Goal: Task Accomplishment & Management: Use online tool/utility

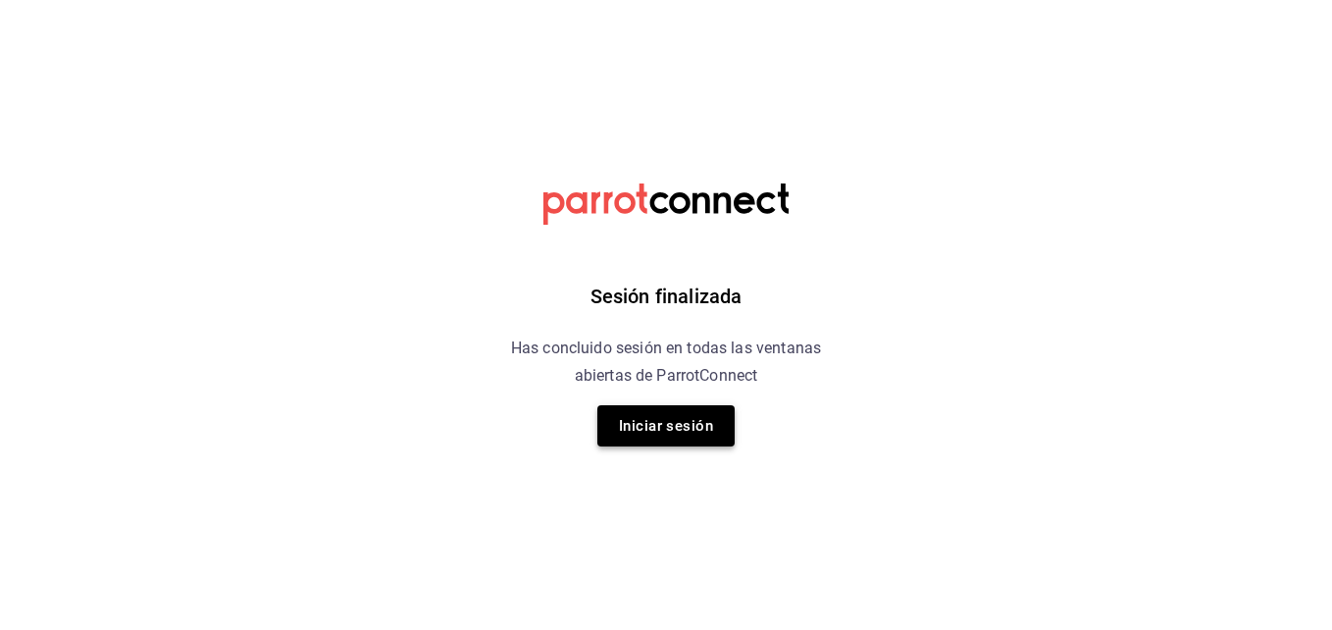
click at [648, 438] on button "Iniciar sesión" at bounding box center [665, 425] width 137 height 41
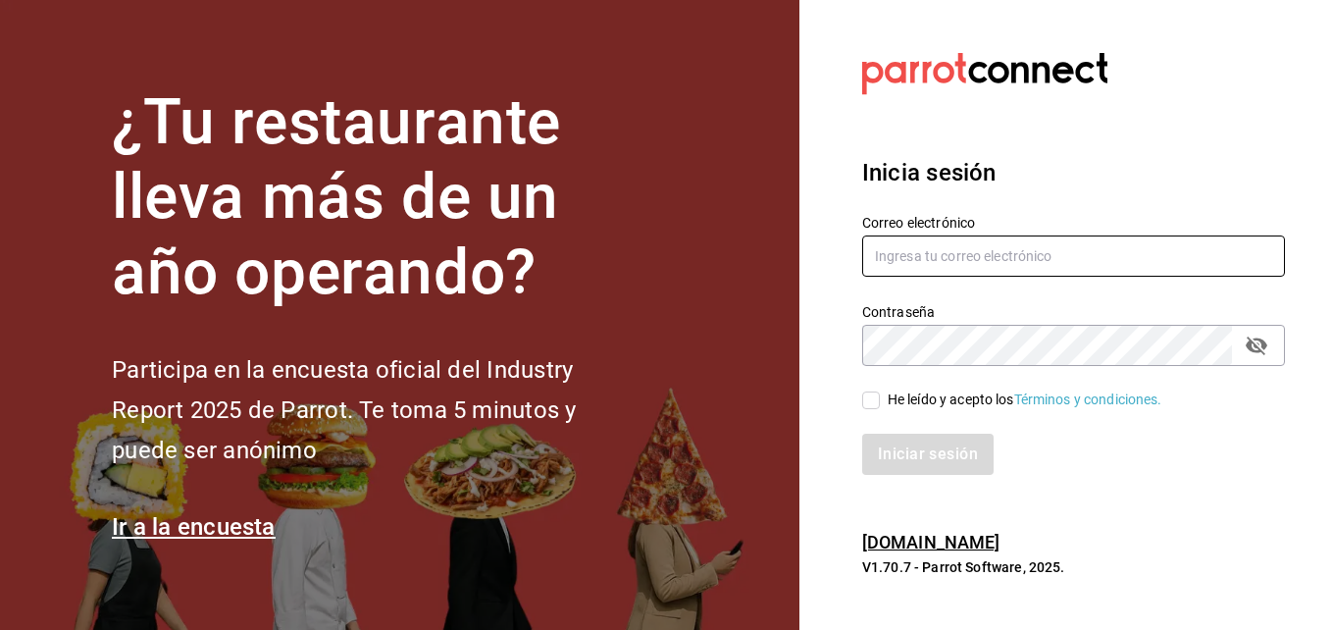
click at [1068, 250] on input "text" at bounding box center [1073, 255] width 423 height 41
type input "[EMAIL_ADDRESS][DOMAIN_NAME]"
click at [881, 397] on span "He leído y acepto los Términos y condiciones." at bounding box center [1021, 399] width 282 height 21
click at [880, 397] on input "He leído y acepto los Términos y condiciones." at bounding box center [871, 400] width 18 height 18
checkbox input "true"
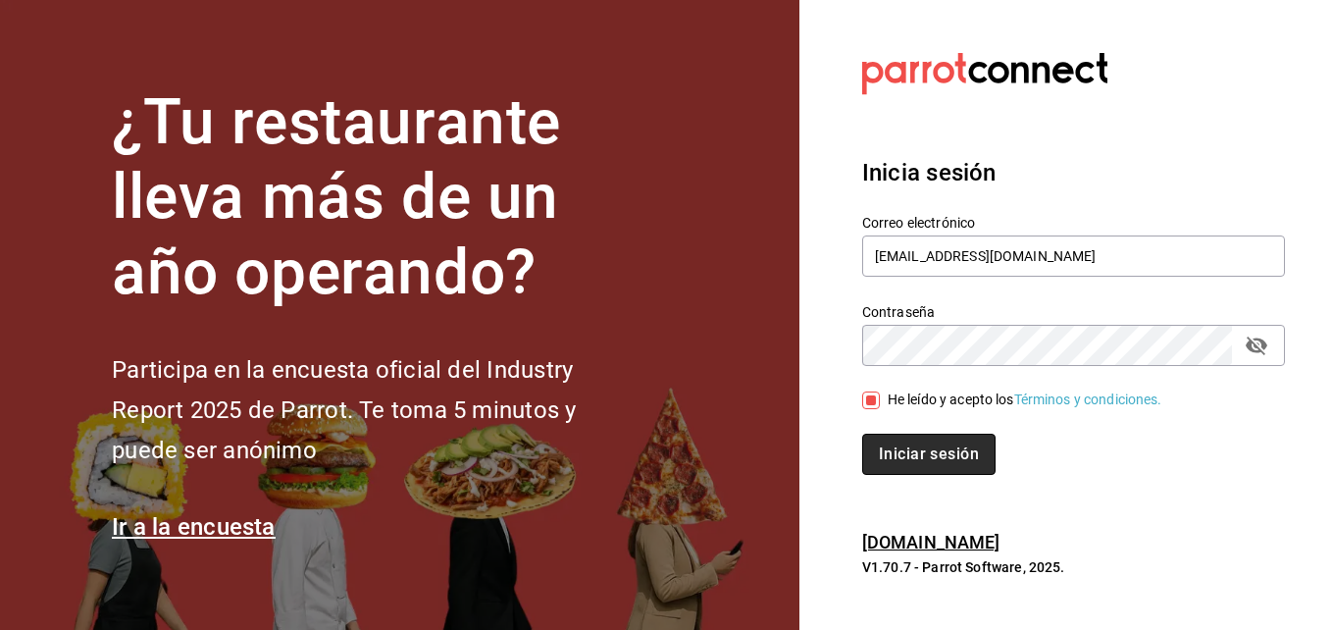
click at [889, 443] on button "Iniciar sesión" at bounding box center [928, 453] width 133 height 41
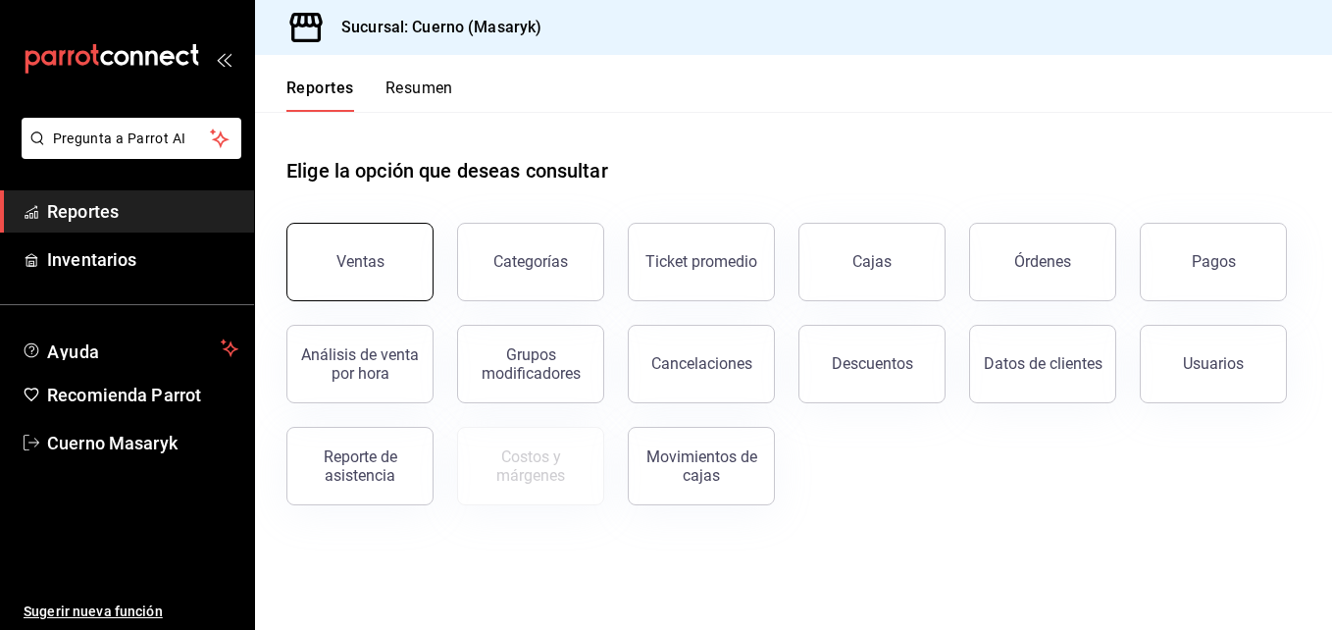
click at [393, 288] on button "Ventas" at bounding box center [359, 262] width 147 height 78
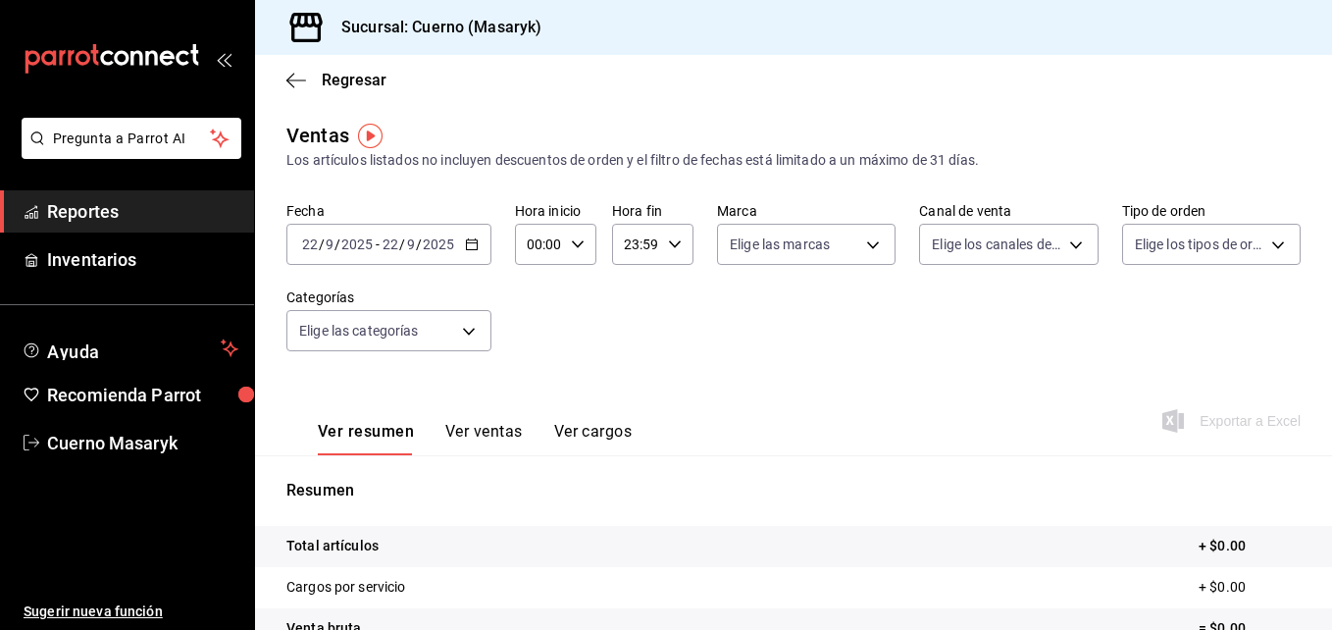
click at [471, 258] on div "2025-09-22 22 / 9 / 2025 - 2025-09-22 22 / 9 / 2025" at bounding box center [388, 244] width 205 height 41
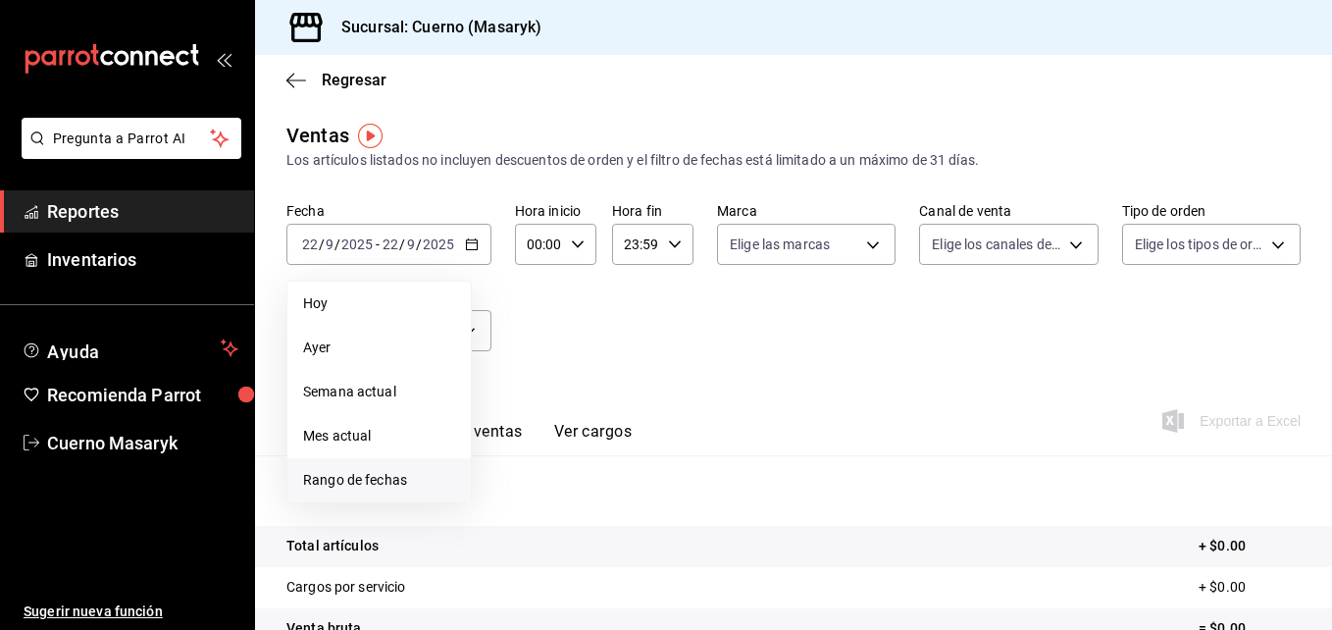
click at [334, 475] on span "Rango de fechas" at bounding box center [379, 480] width 152 height 21
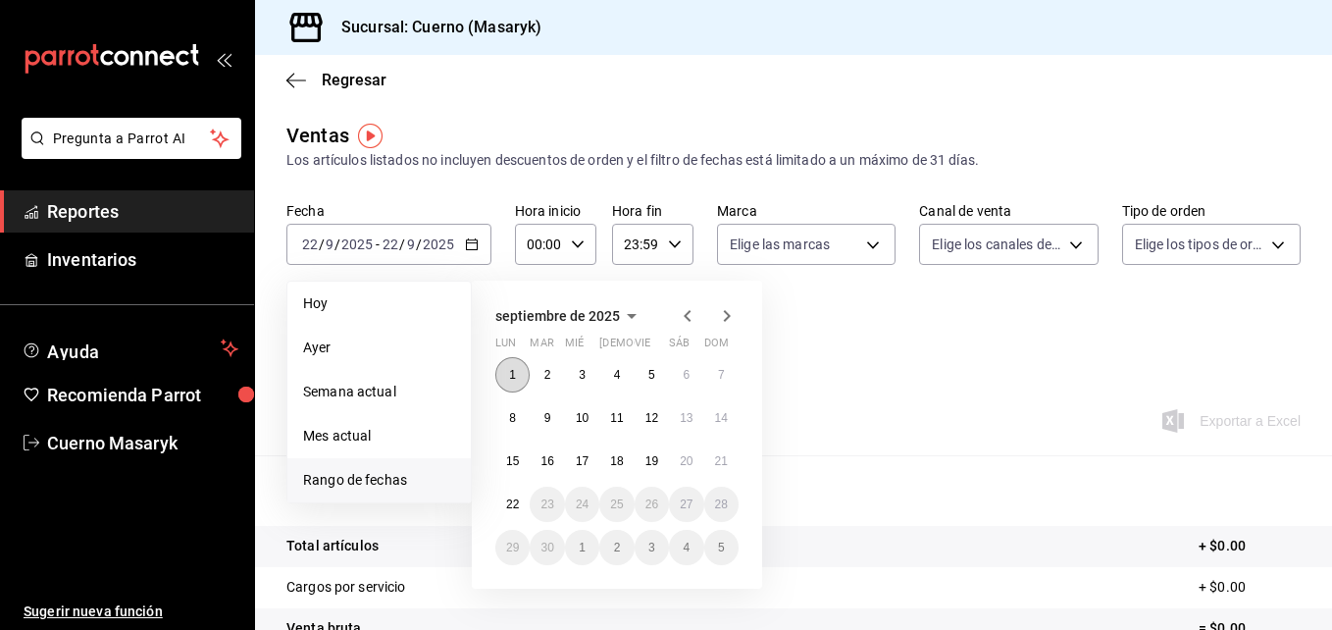
click at [514, 381] on abbr "1" at bounding box center [512, 375] width 7 height 14
click at [519, 501] on abbr "22" at bounding box center [512, 504] width 13 height 14
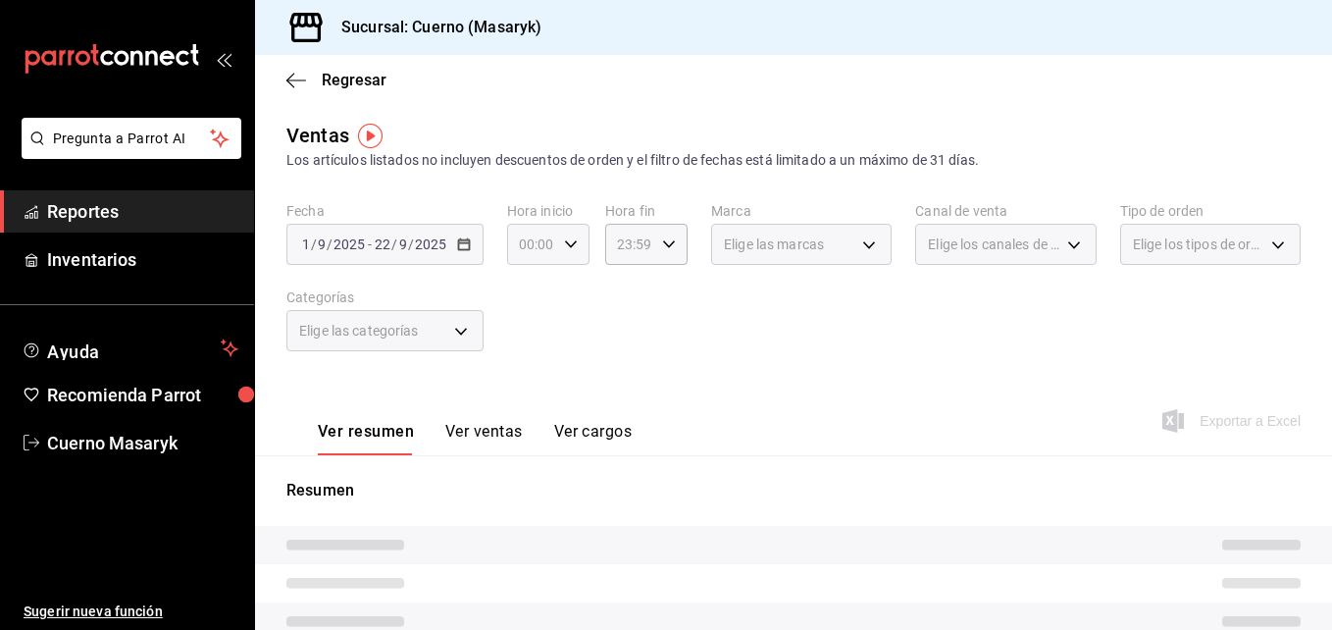
click at [570, 248] on icon "button" at bounding box center [571, 244] width 14 height 14
click at [526, 399] on span "04" at bounding box center [526, 404] width 9 height 16
type input "04:00"
click at [666, 247] on div at bounding box center [666, 315] width 1332 height 630
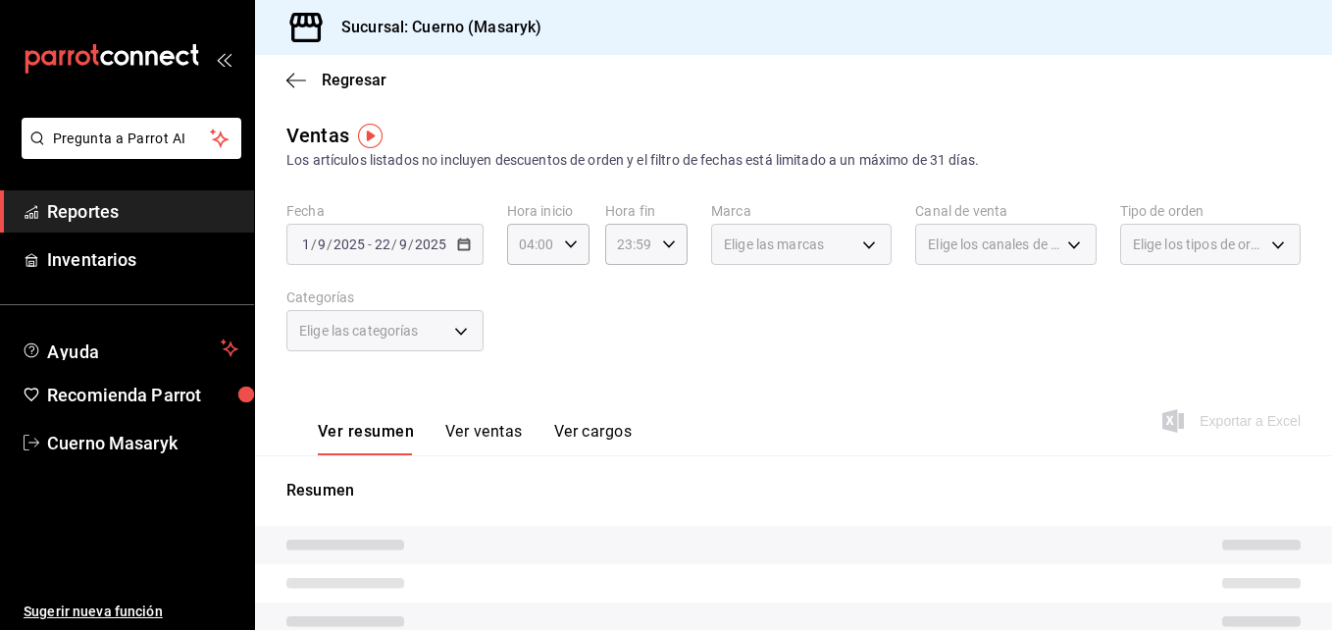
click at [666, 247] on icon "button" at bounding box center [669, 244] width 14 height 14
click at [628, 333] on button "05" at bounding box center [622, 325] width 32 height 39
type input "05:59"
click at [810, 326] on div at bounding box center [666, 315] width 1332 height 630
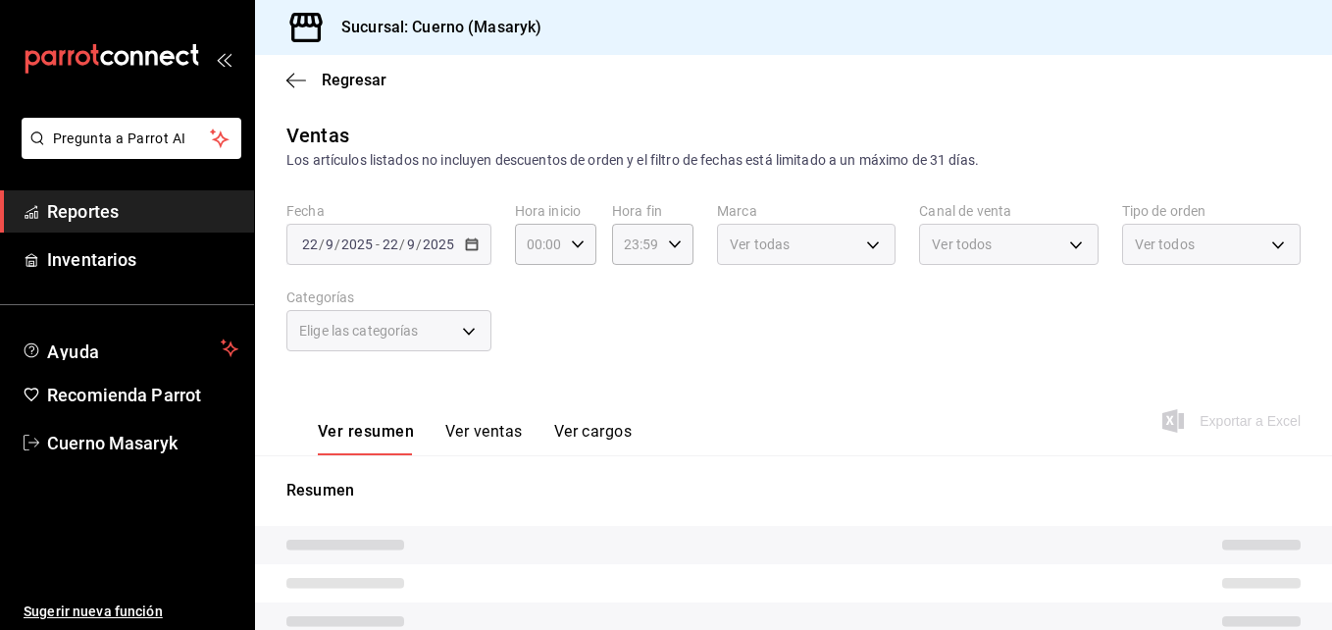
type input "04:00"
type input "05:59"
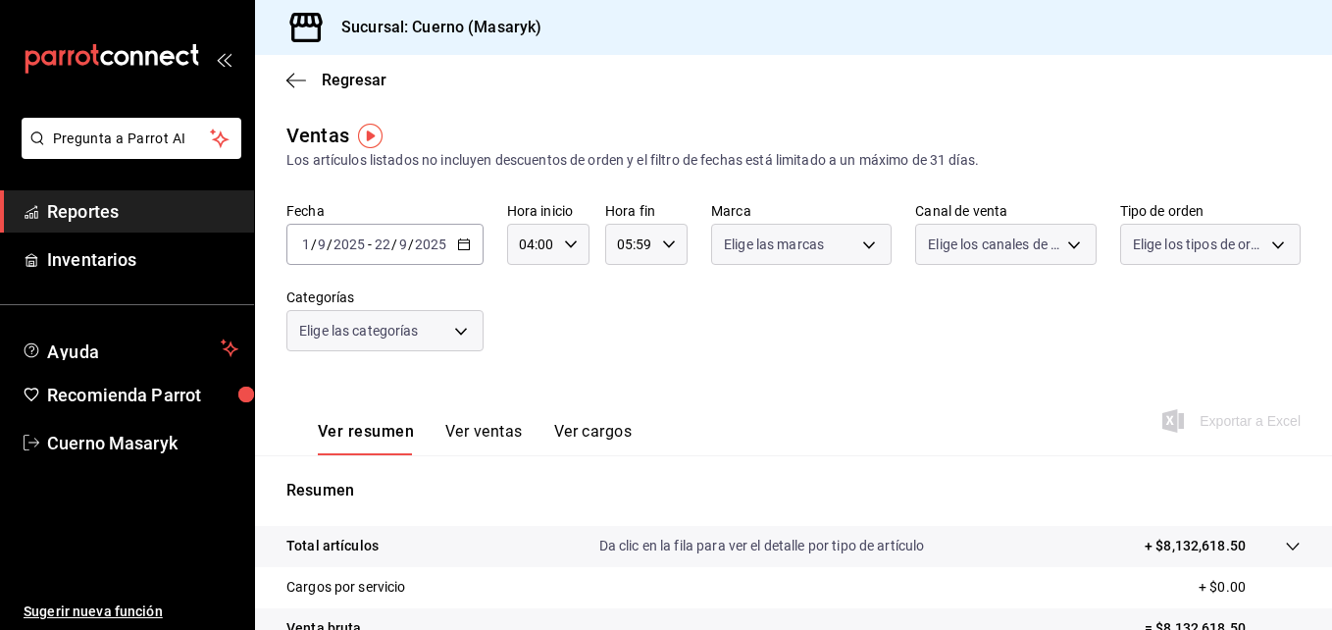
click at [567, 250] on icon "button" at bounding box center [571, 244] width 14 height 14
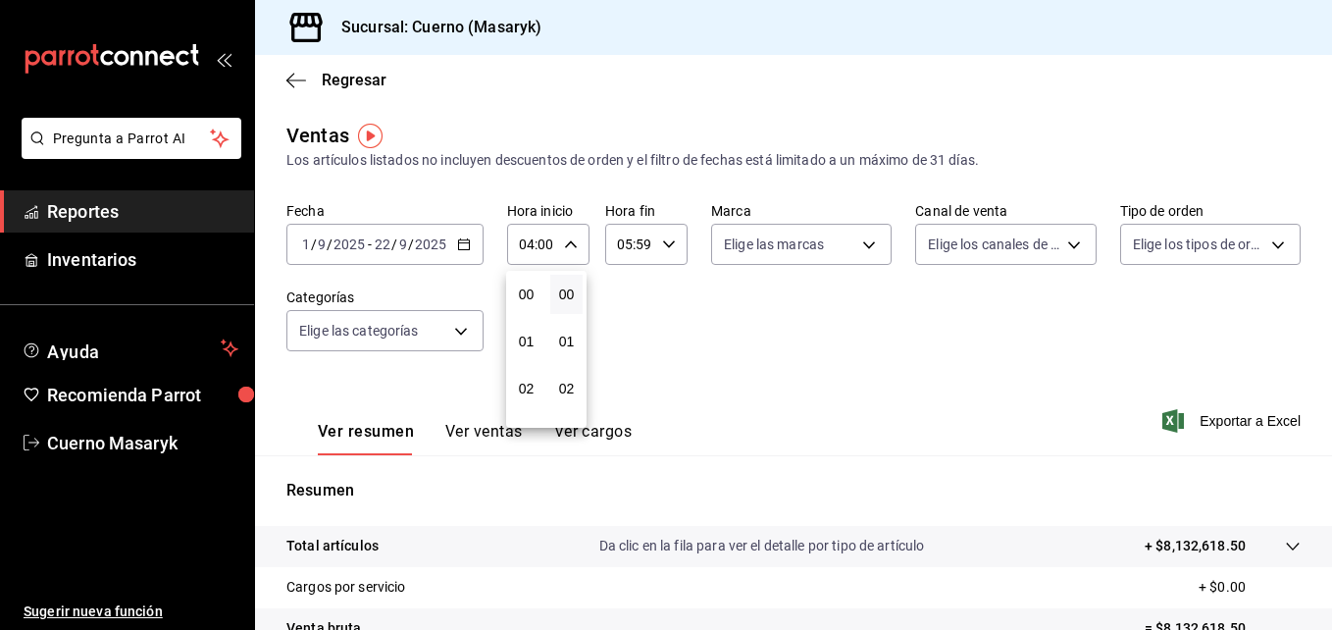
scroll to position [188, 0]
click at [632, 281] on div at bounding box center [666, 315] width 1332 height 630
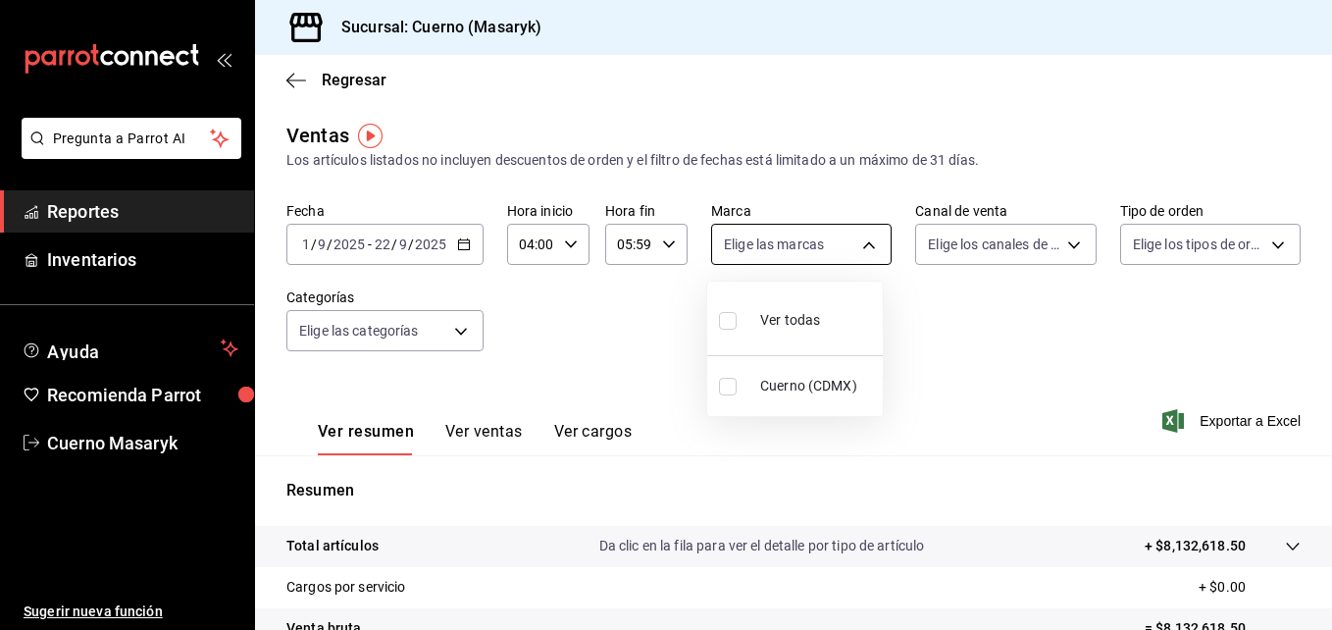
click at [874, 256] on body "Pregunta a Parrot AI Reportes Inventarios Ayuda Recomienda Parrot Cuerno Masary…" at bounding box center [666, 315] width 1332 height 630
click at [728, 324] on input "checkbox" at bounding box center [728, 321] width 18 height 18
checkbox input "true"
type input "4ea0d660-02b3-4785-bb88-48b5ef6e196c"
checkbox input "true"
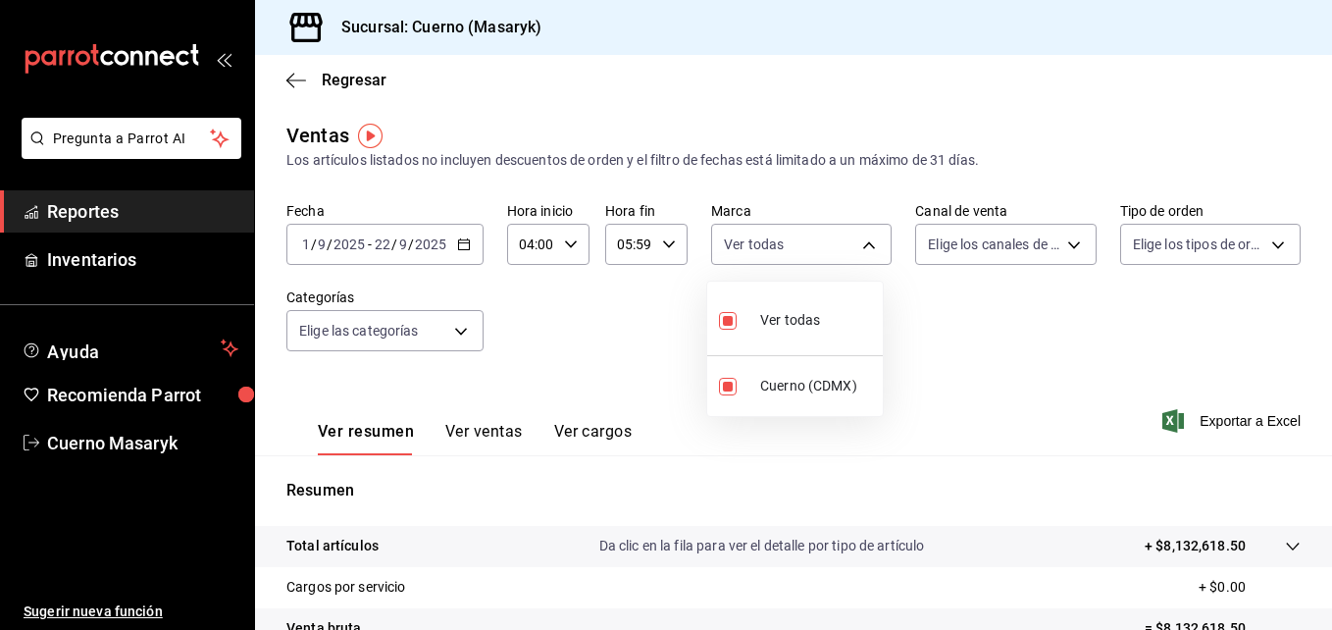
click at [1044, 244] on div at bounding box center [666, 315] width 1332 height 630
click at [1044, 244] on body "Pregunta a Parrot AI Reportes Inventarios Ayuda Recomienda Parrot Cuerno Masary…" at bounding box center [666, 315] width 1332 height 630
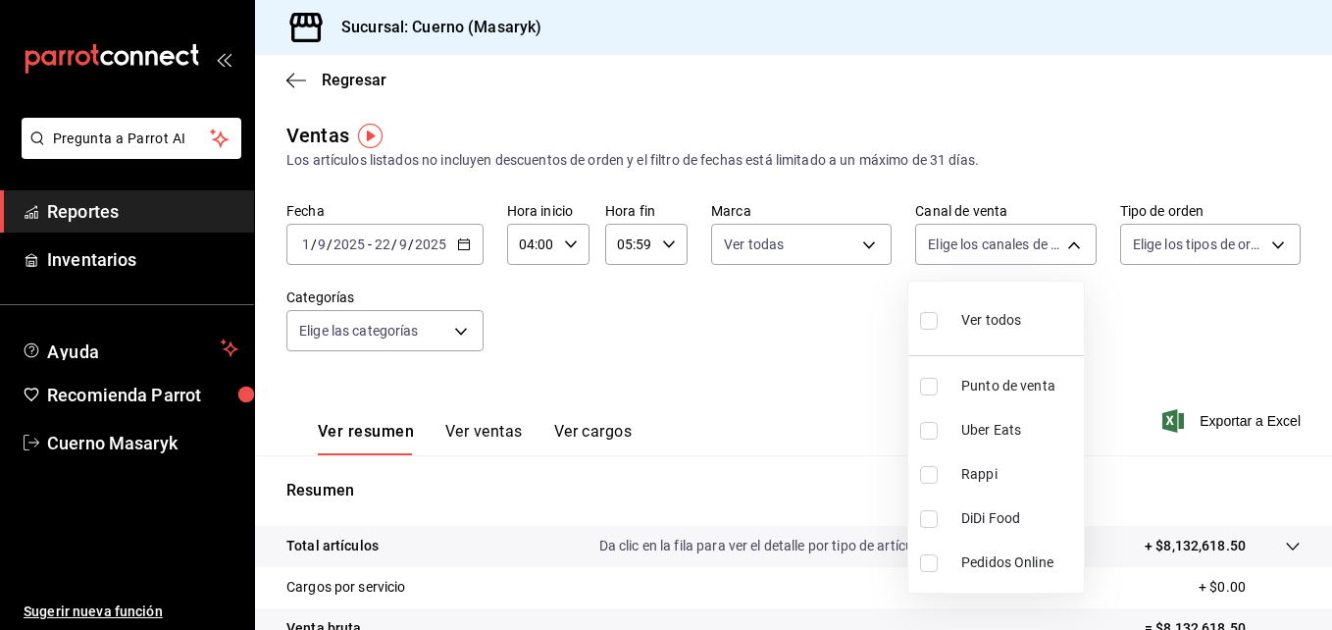
click at [927, 316] on input "checkbox" at bounding box center [929, 321] width 18 height 18
checkbox input "true"
type input "PARROT,UBER_EATS,RAPPI,DIDI_FOOD,ONLINE"
checkbox input "true"
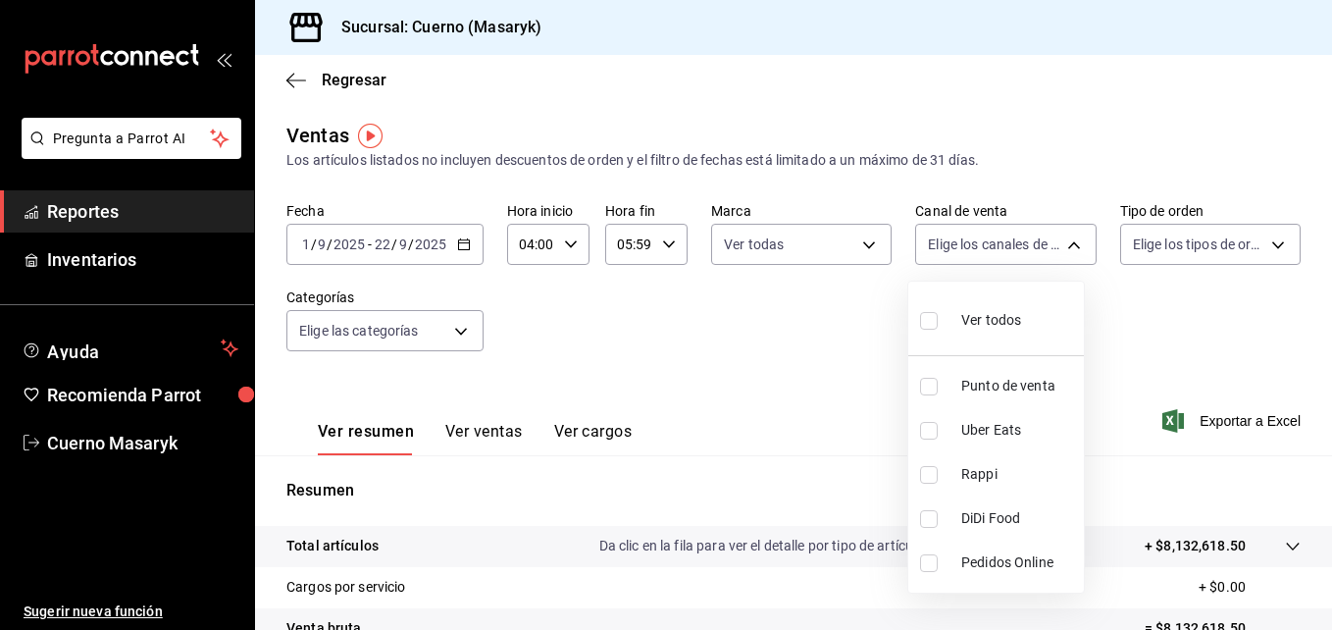
checkbox input "true"
click at [1178, 251] on div at bounding box center [666, 315] width 1332 height 630
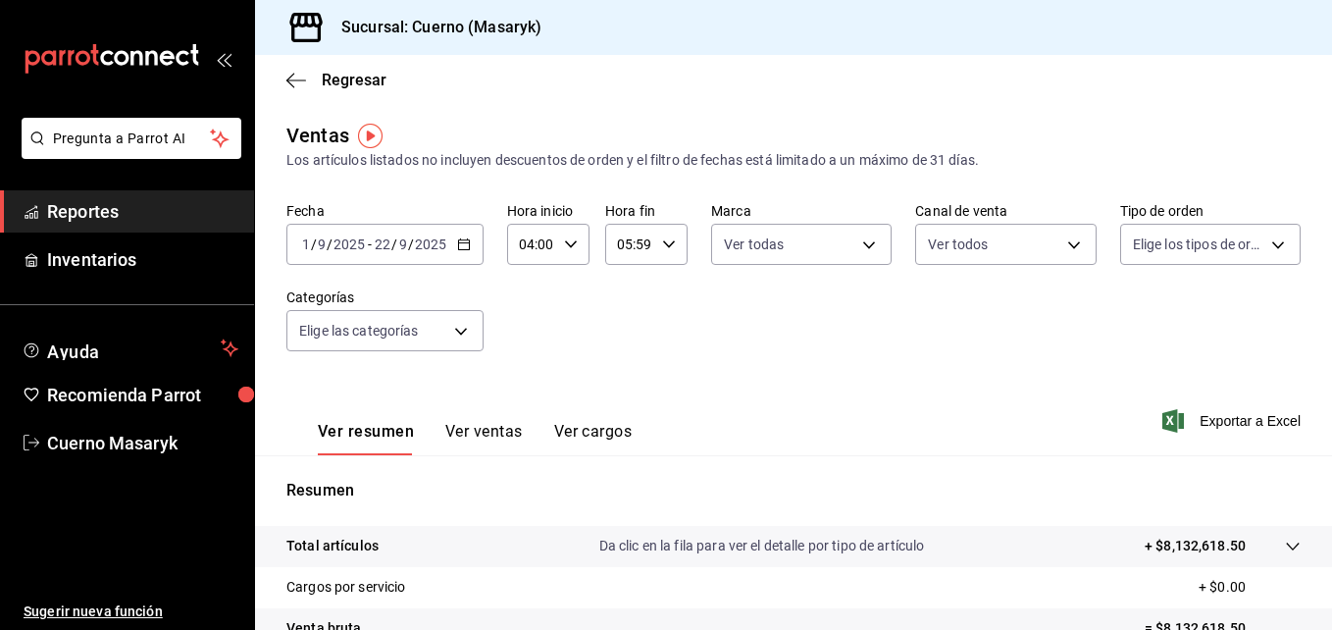
click at [1178, 251] on body "Pregunta a Parrot AI Reportes Inventarios Ayuda Recomienda Parrot Cuerno Masary…" at bounding box center [666, 315] width 1332 height 630
click at [1129, 320] on input "checkbox" at bounding box center [1130, 321] width 18 height 18
checkbox input "true"
type input "d8208262-291b-4595-bbfa-ed1e8660efdb,73ecdc8a-b505-4242-b24a-d5f1595b9b0a,EXTER…"
checkbox input "true"
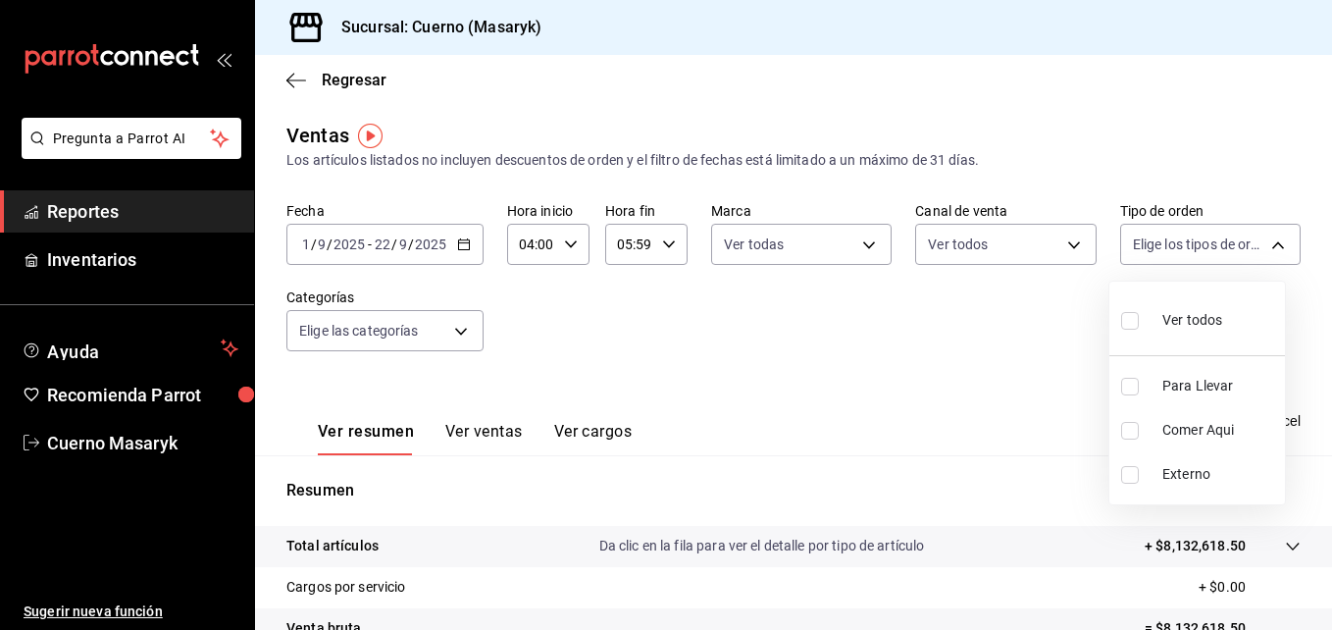
checkbox input "true"
click at [468, 325] on div at bounding box center [666, 315] width 1332 height 630
click at [468, 325] on body "Pregunta a Parrot AI Reportes Inventarios Ayuda Recomienda Parrot Cuerno Masary…" at bounding box center [666, 315] width 1332 height 630
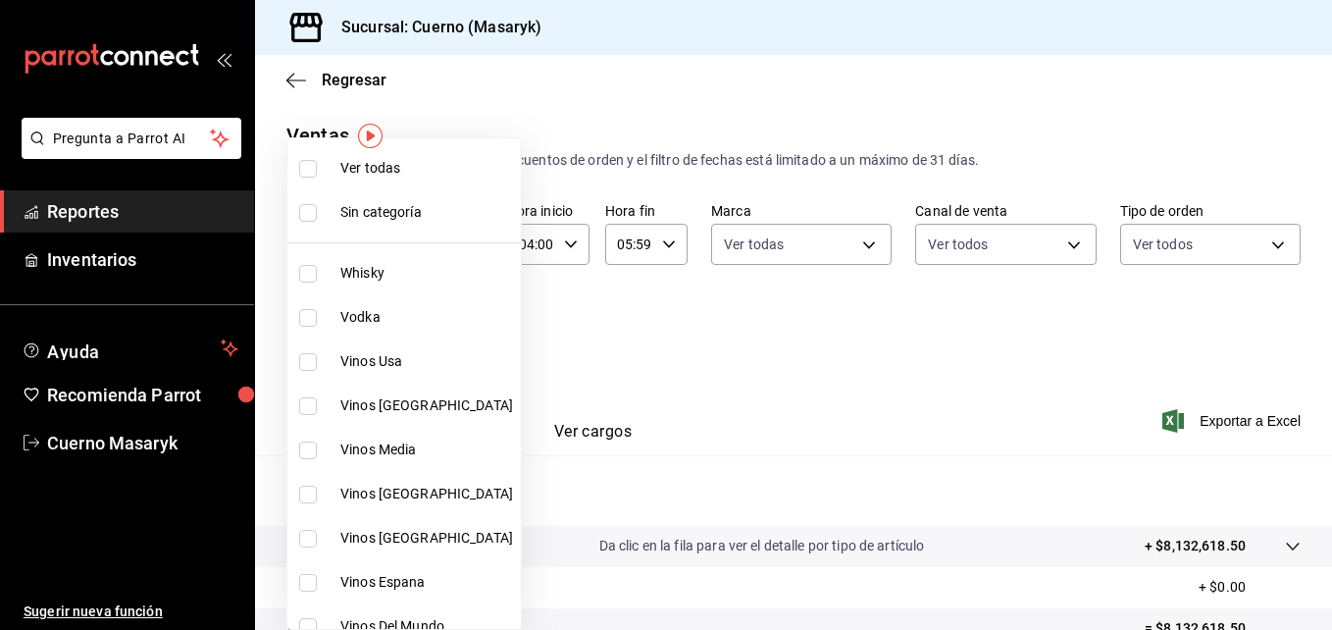
click at [306, 175] on input "checkbox" at bounding box center [308, 169] width 18 height 18
checkbox input "true"
type input "c67b51a2-384c-483e-a5be-40afd3eac247,ec1a4520-4a99-4810-921e-4abf40ebc8c6,cd2d5…"
checkbox input "true"
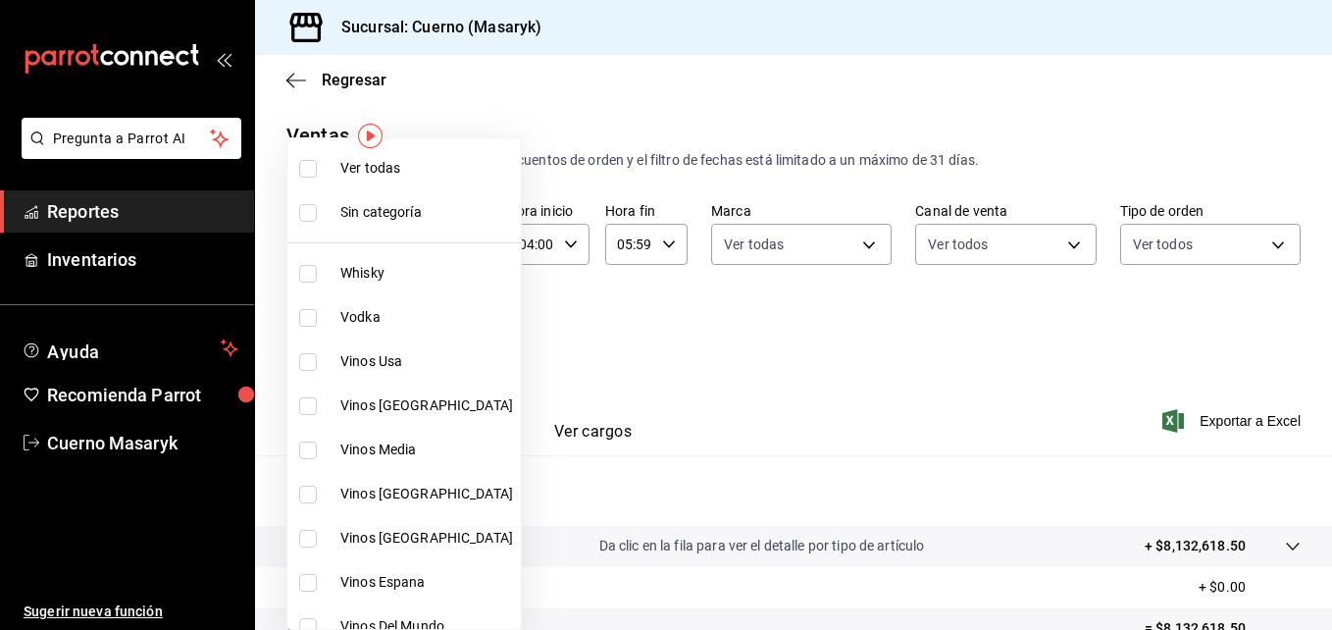
checkbox input "true"
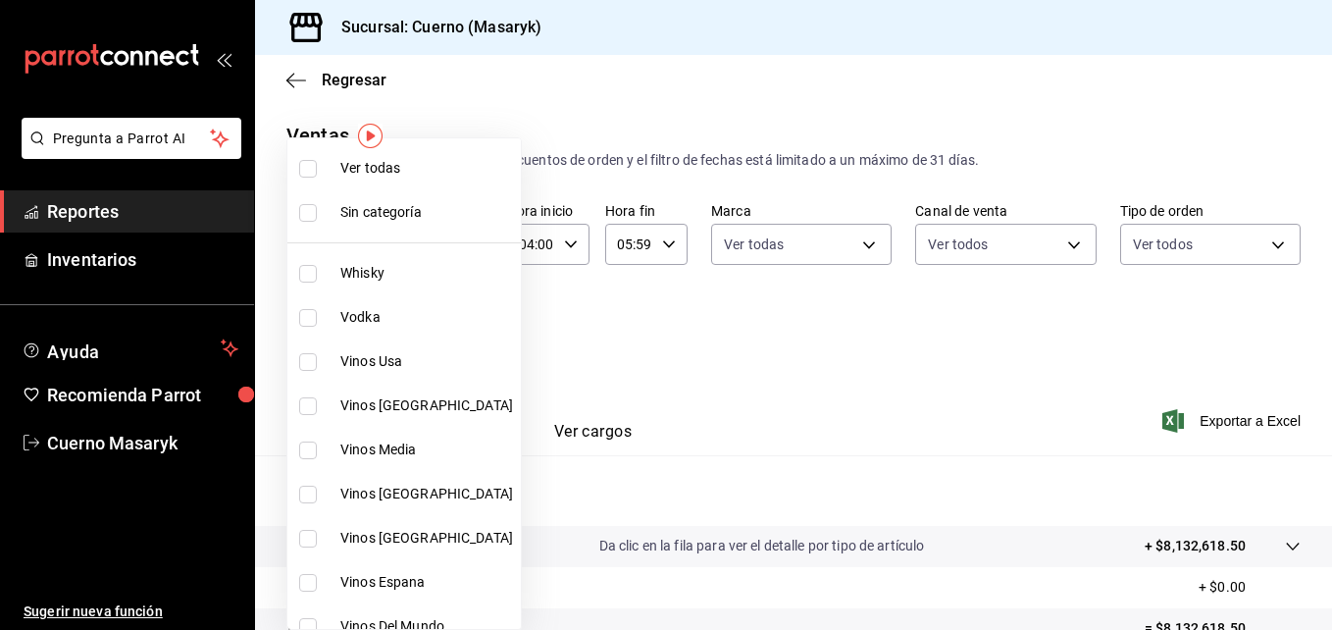
checkbox input "true"
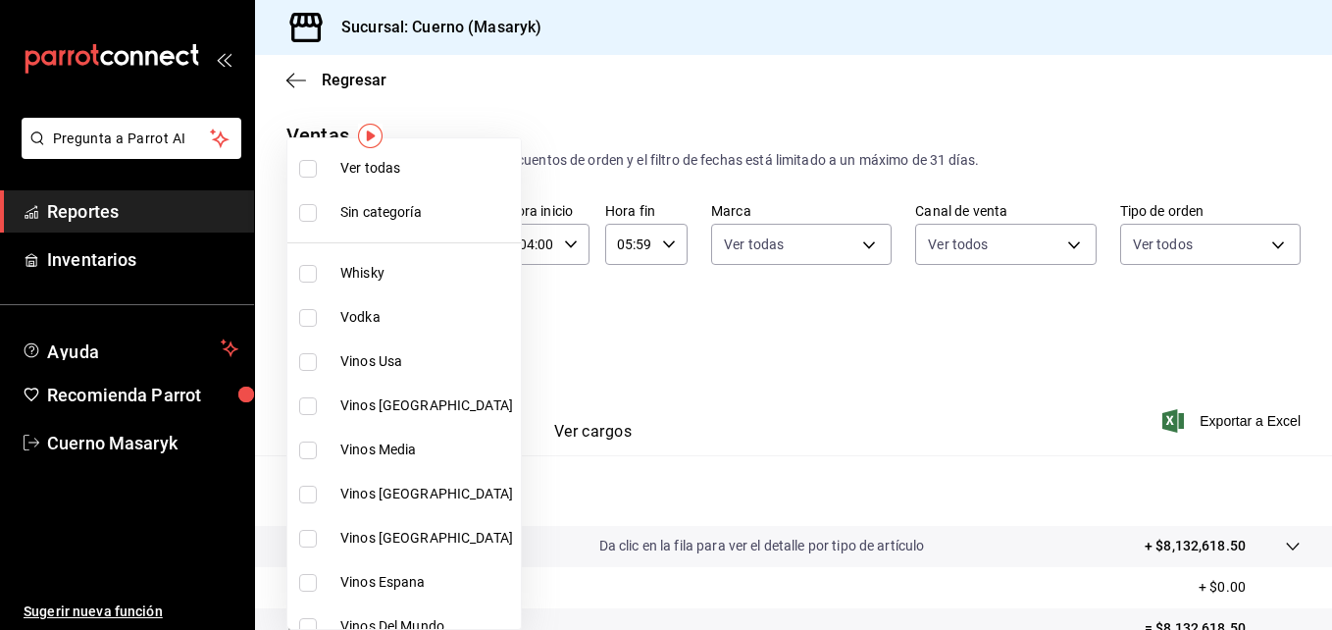
checkbox input "true"
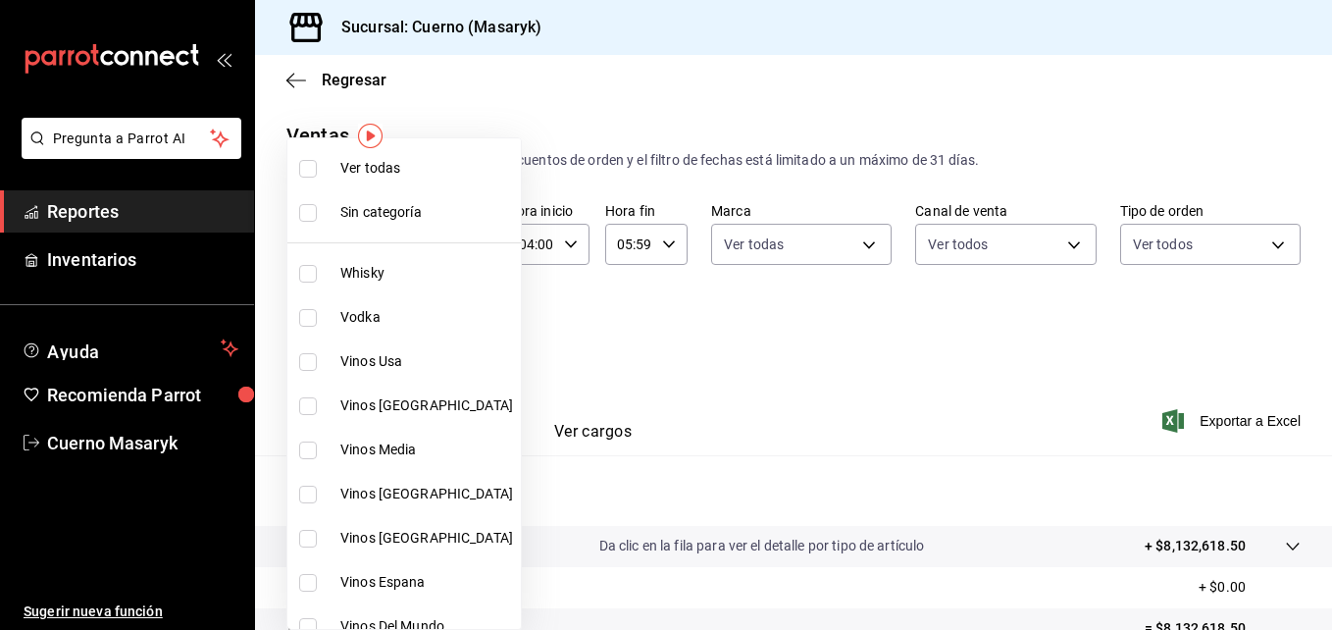
checkbox input "true"
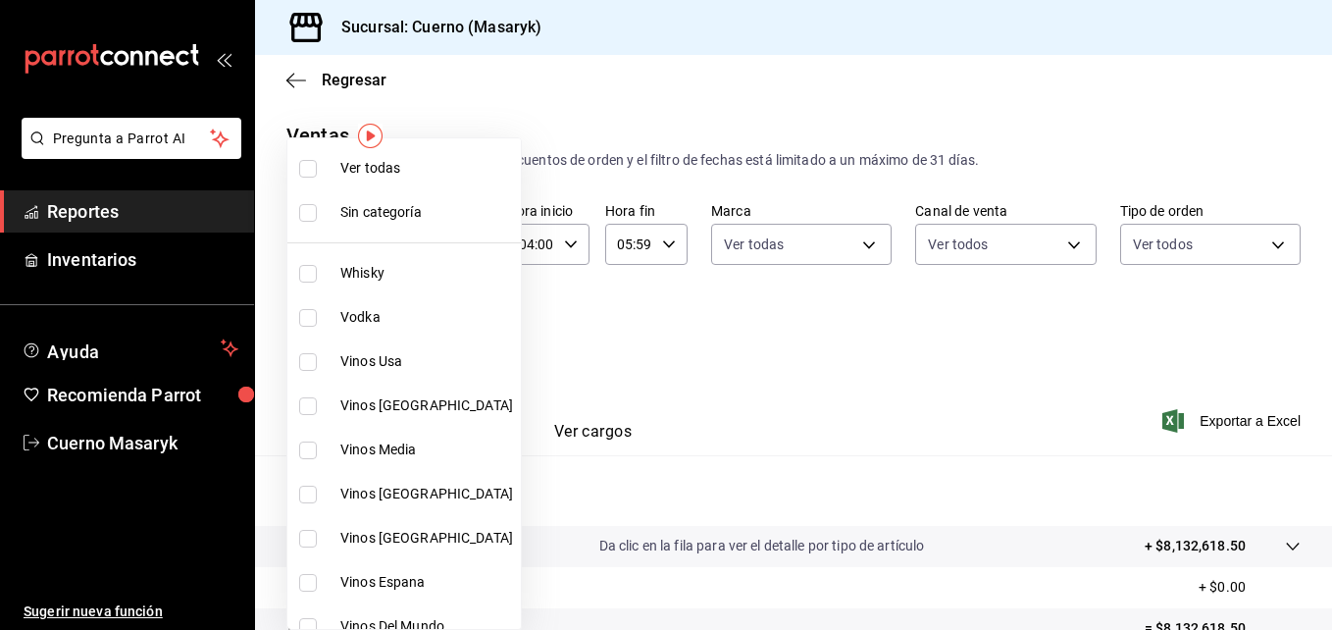
checkbox input "true"
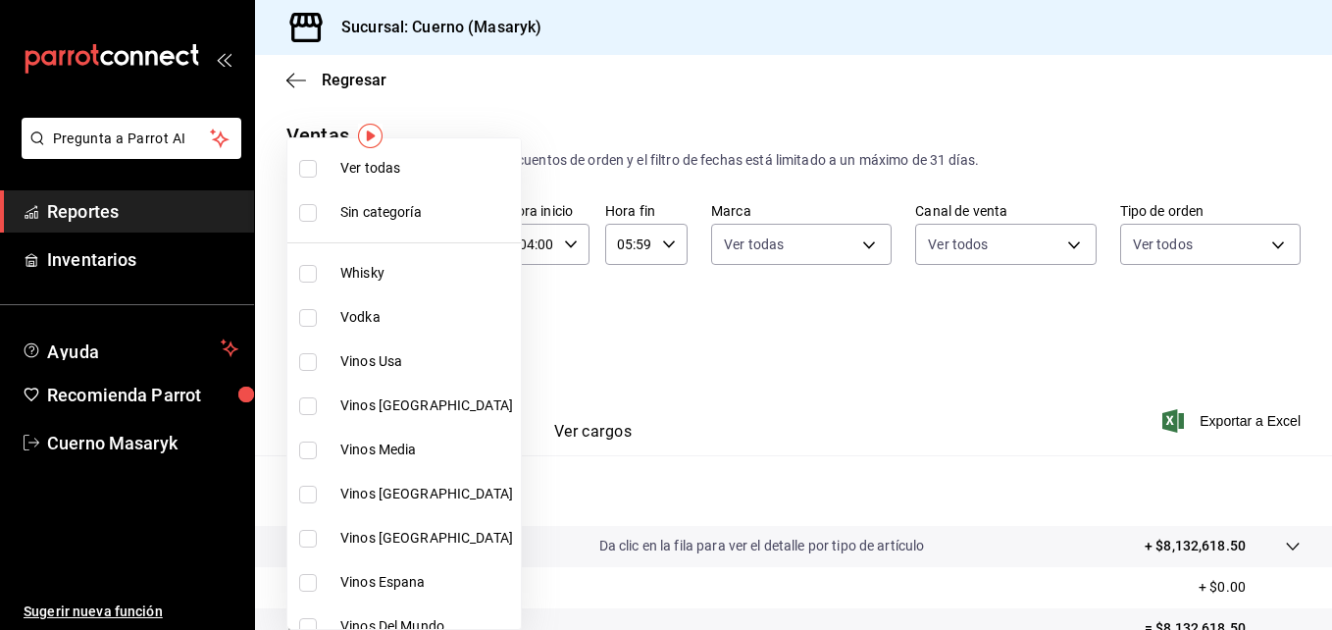
checkbox input "true"
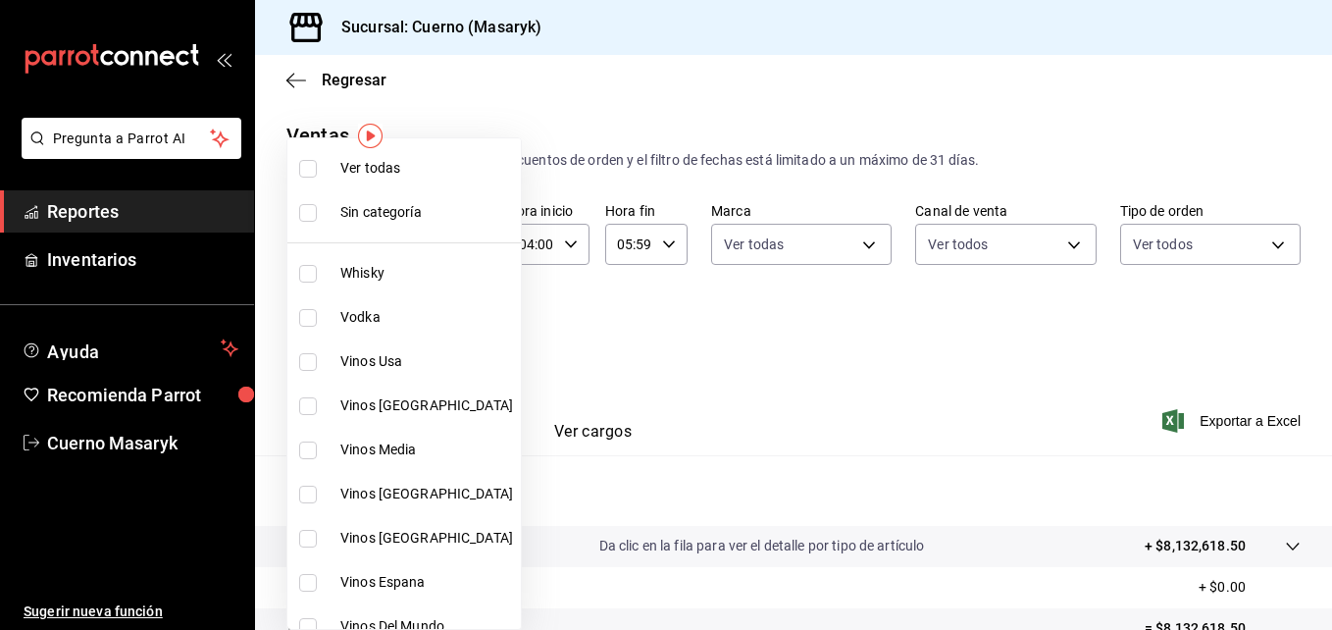
checkbox input "true"
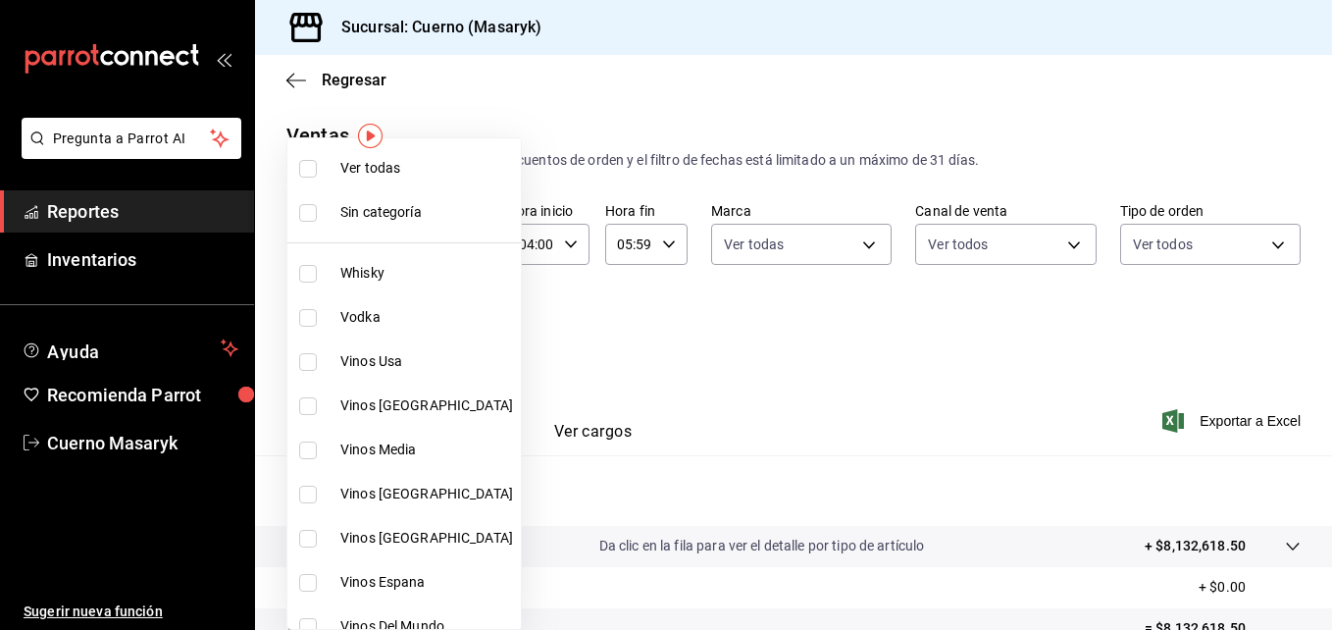
checkbox input "true"
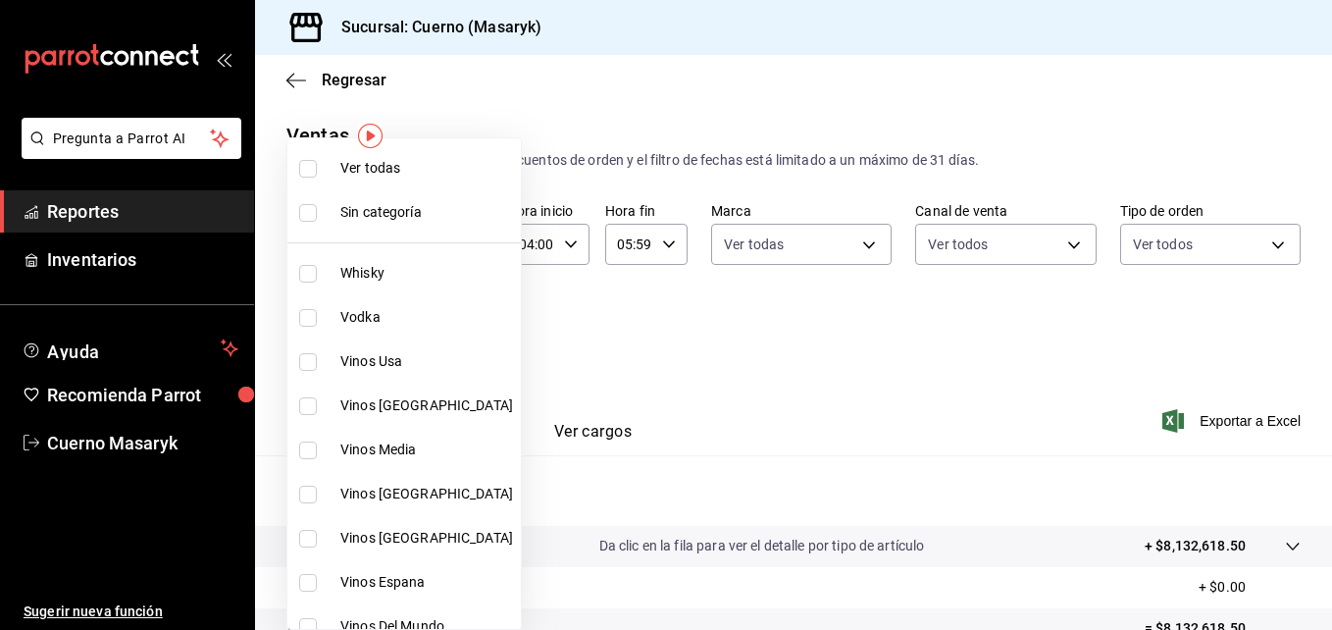
checkbox input "true"
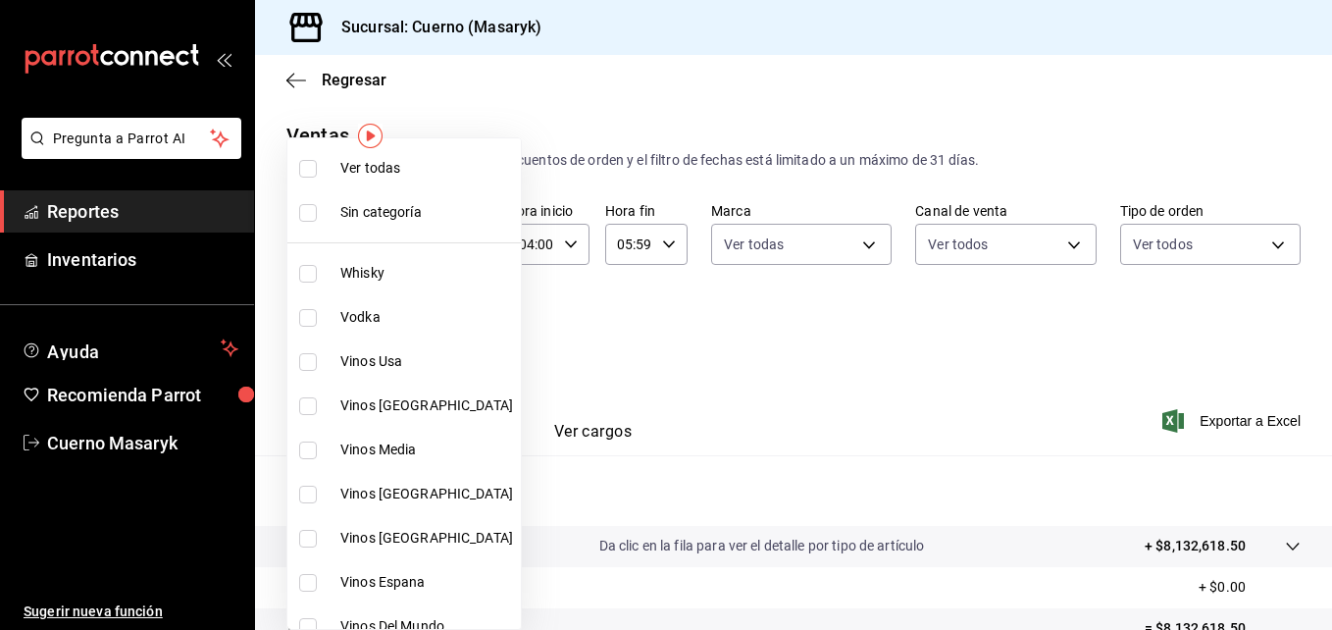
checkbox input "true"
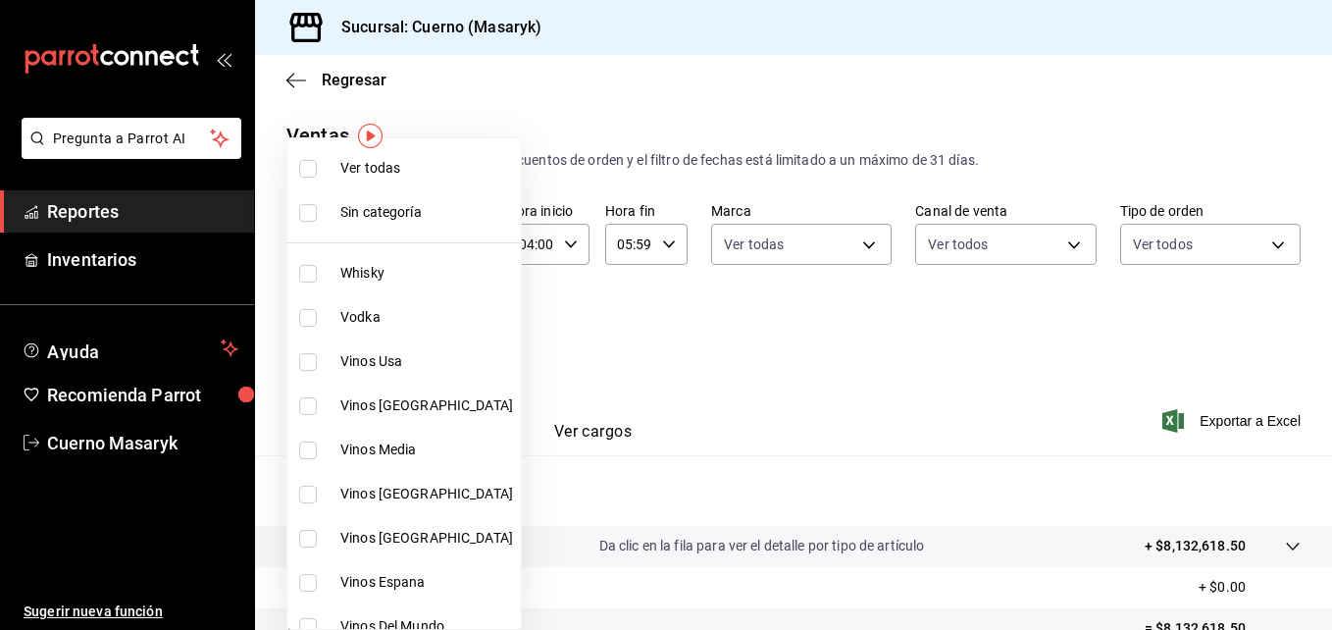
checkbox input "true"
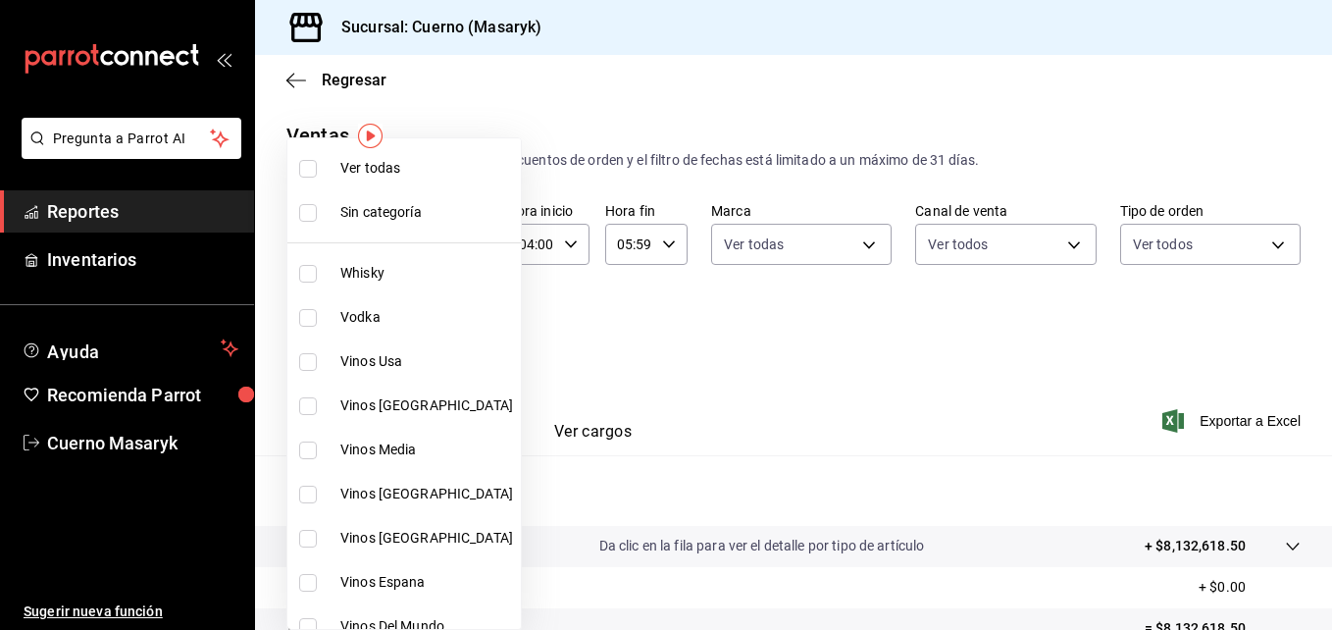
checkbox input "true"
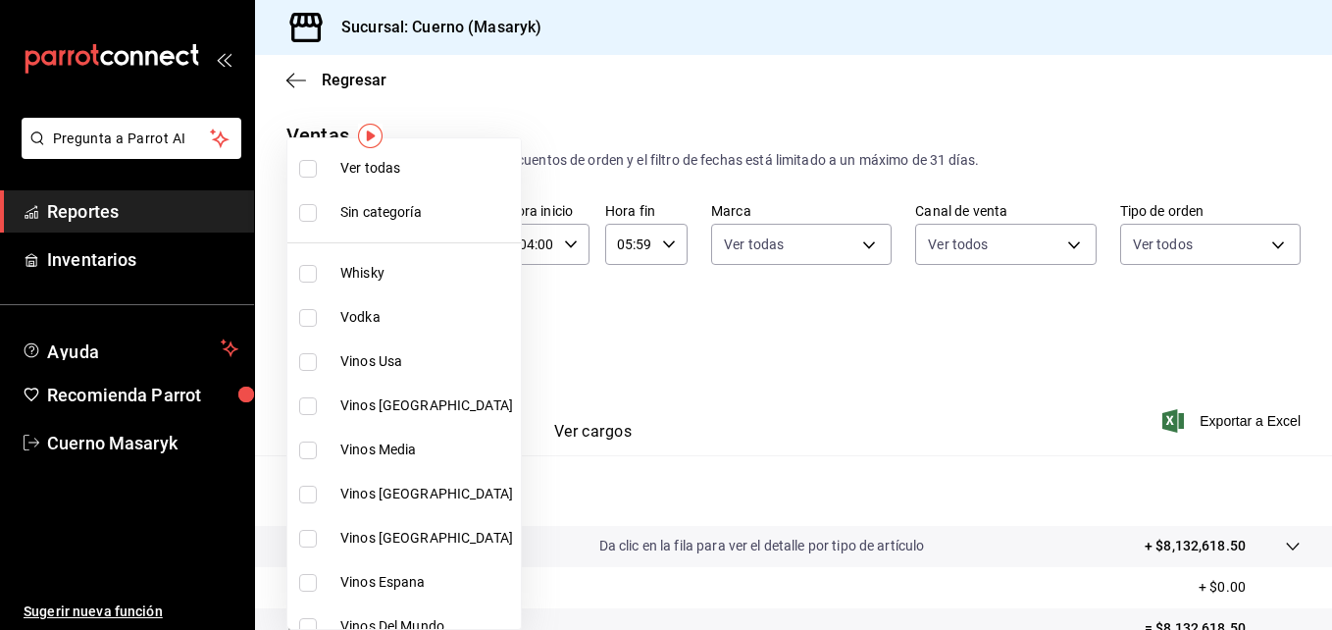
checkbox input "true"
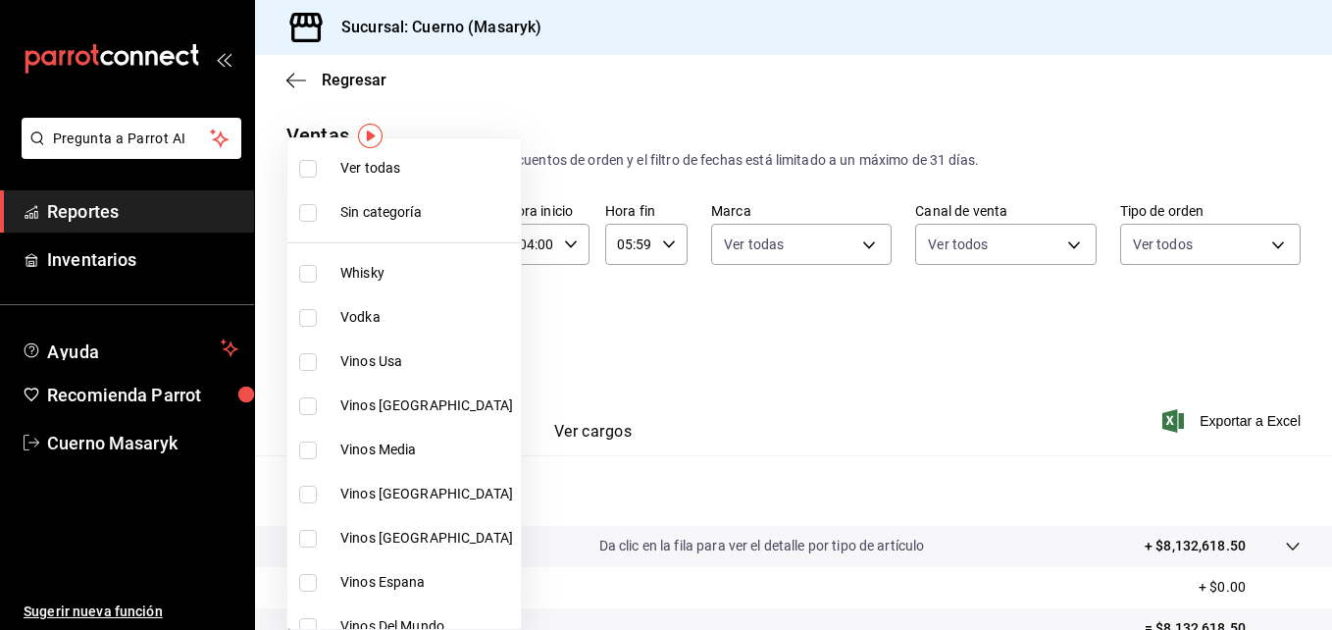
checkbox input "true"
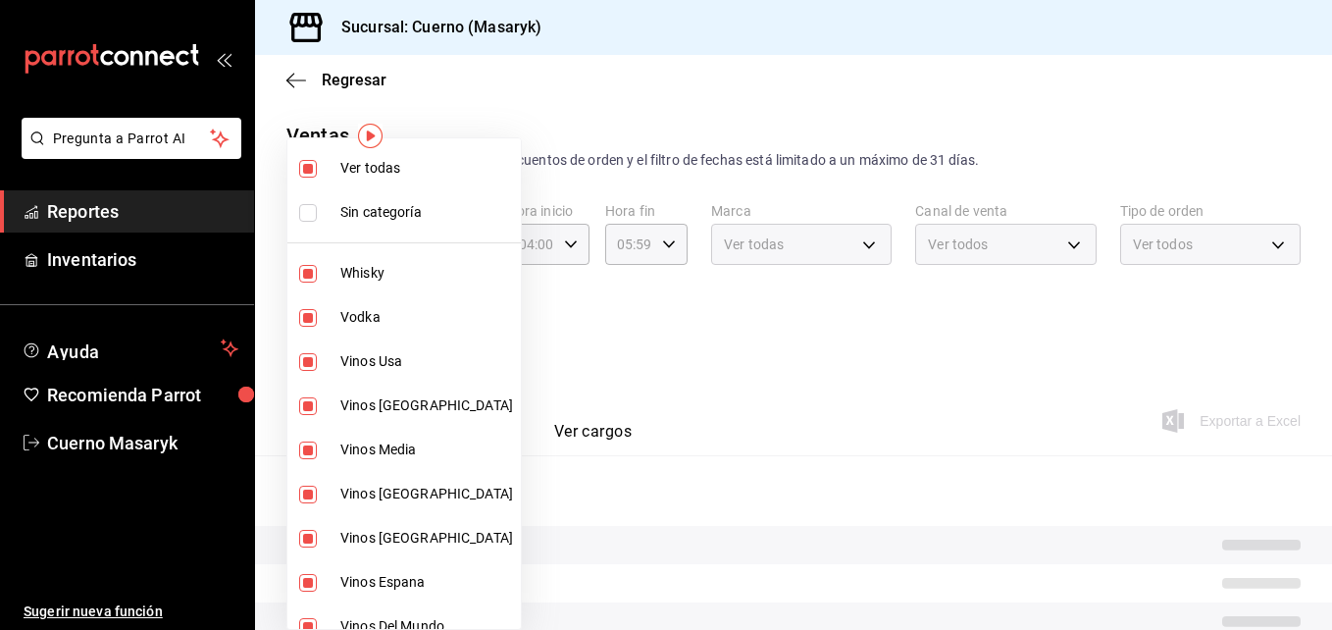
click at [910, 334] on div at bounding box center [666, 315] width 1332 height 630
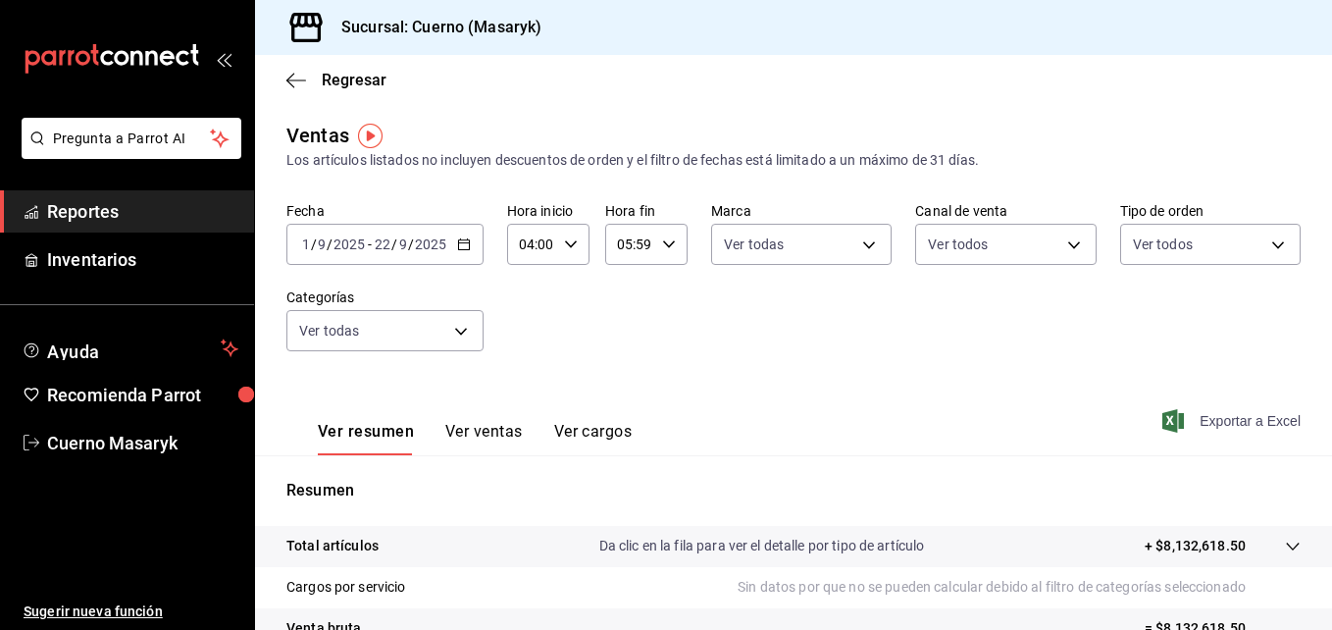
click at [1178, 418] on span "Exportar a Excel" at bounding box center [1233, 421] width 134 height 24
